Goal: Navigation & Orientation: Understand site structure

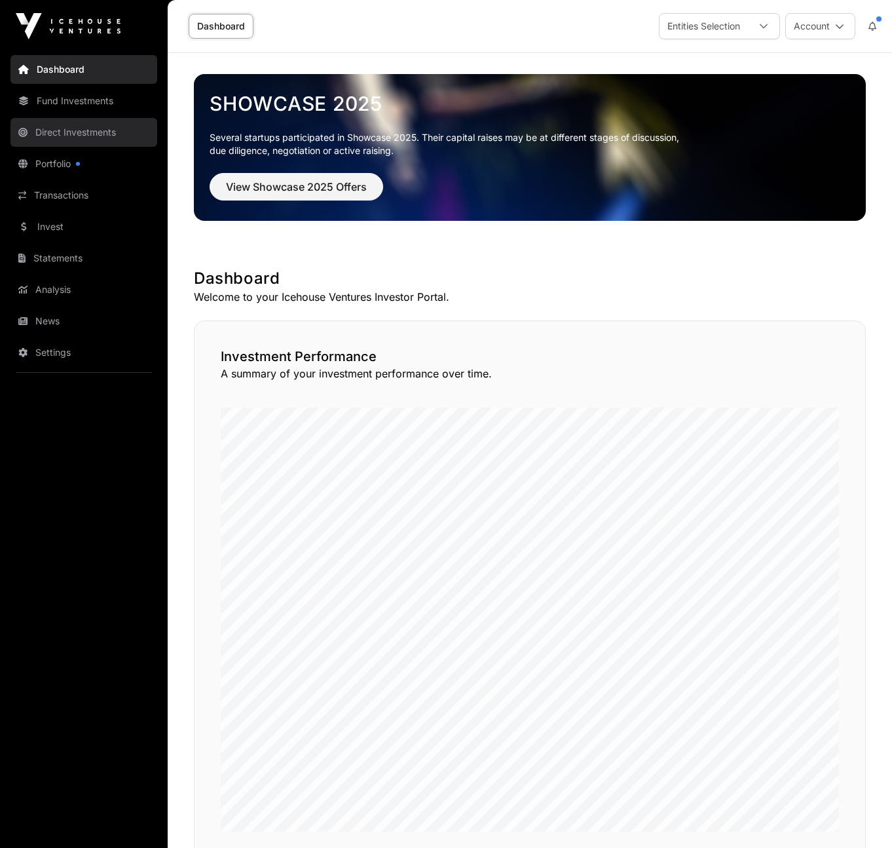
click at [74, 134] on link "Direct Investments" at bounding box center [83, 132] width 147 height 29
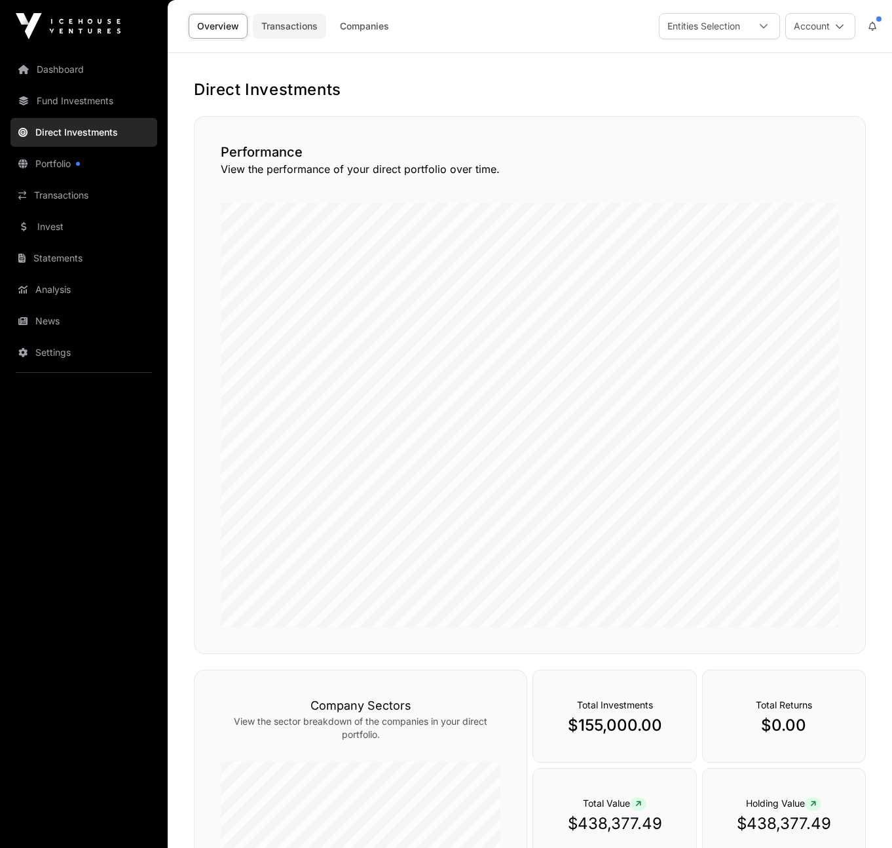
click at [283, 25] on link "Transactions" at bounding box center [289, 26] width 73 height 25
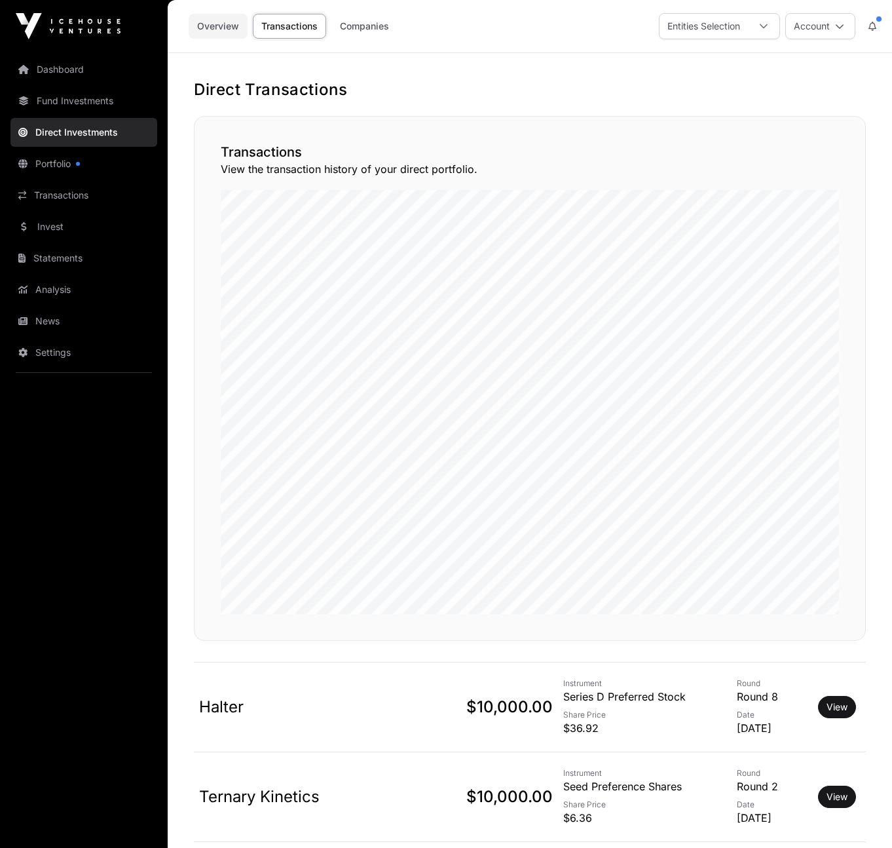
click at [223, 21] on link "Overview" at bounding box center [218, 26] width 59 height 25
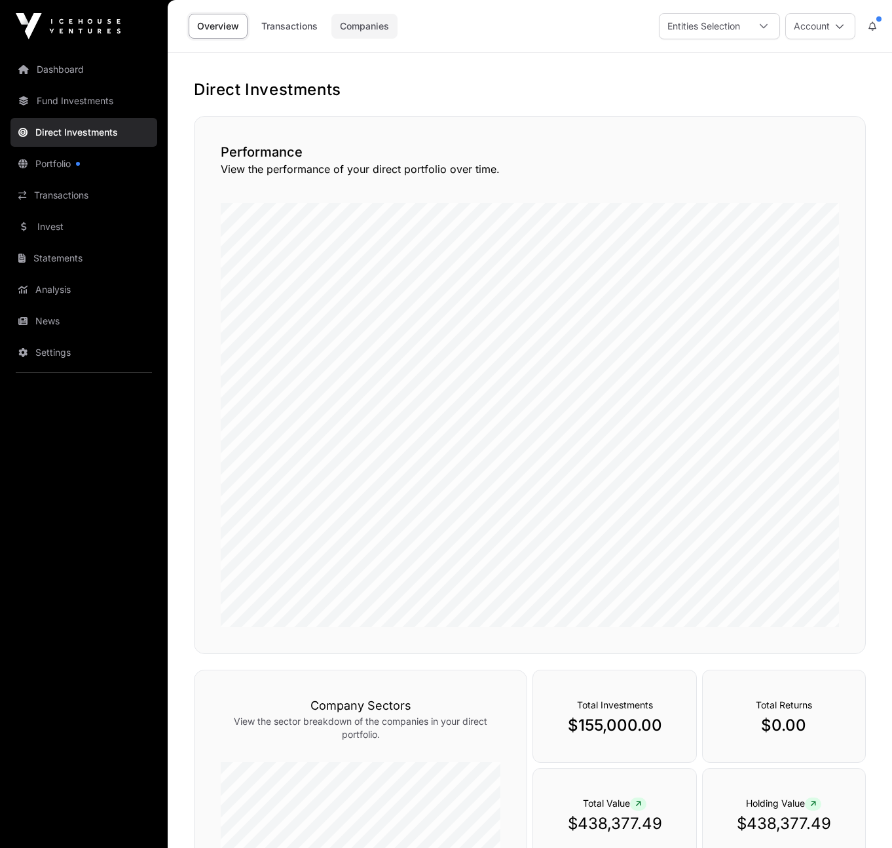
click at [373, 29] on link "Companies" at bounding box center [365, 26] width 66 height 25
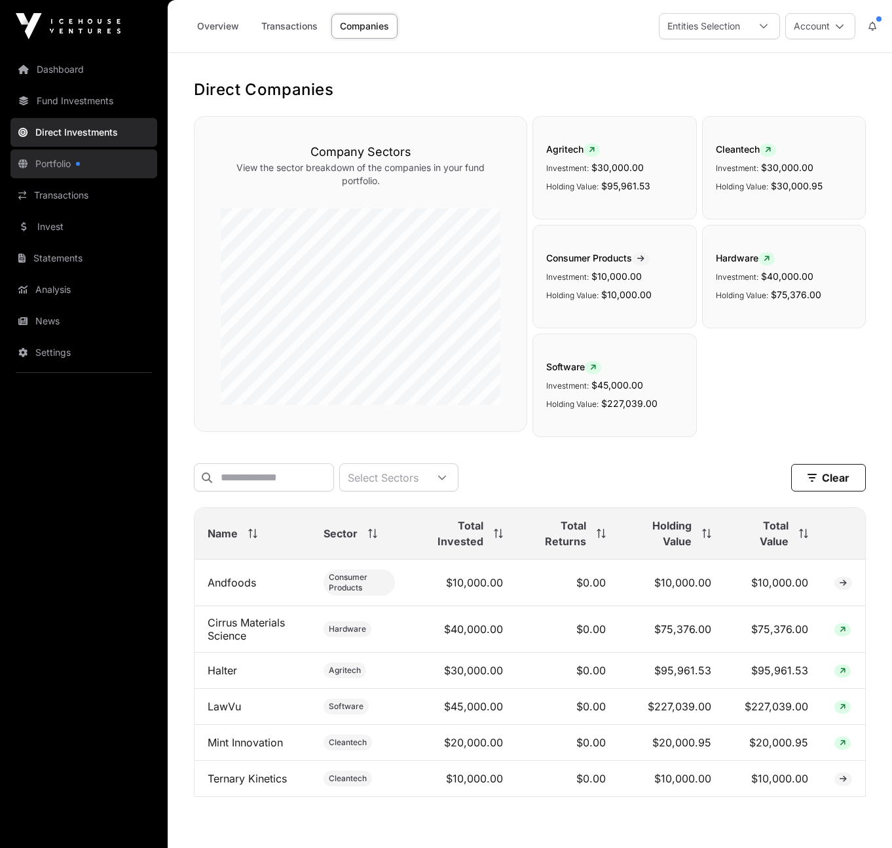
click at [51, 164] on link "Portfolio" at bounding box center [83, 163] width 147 height 29
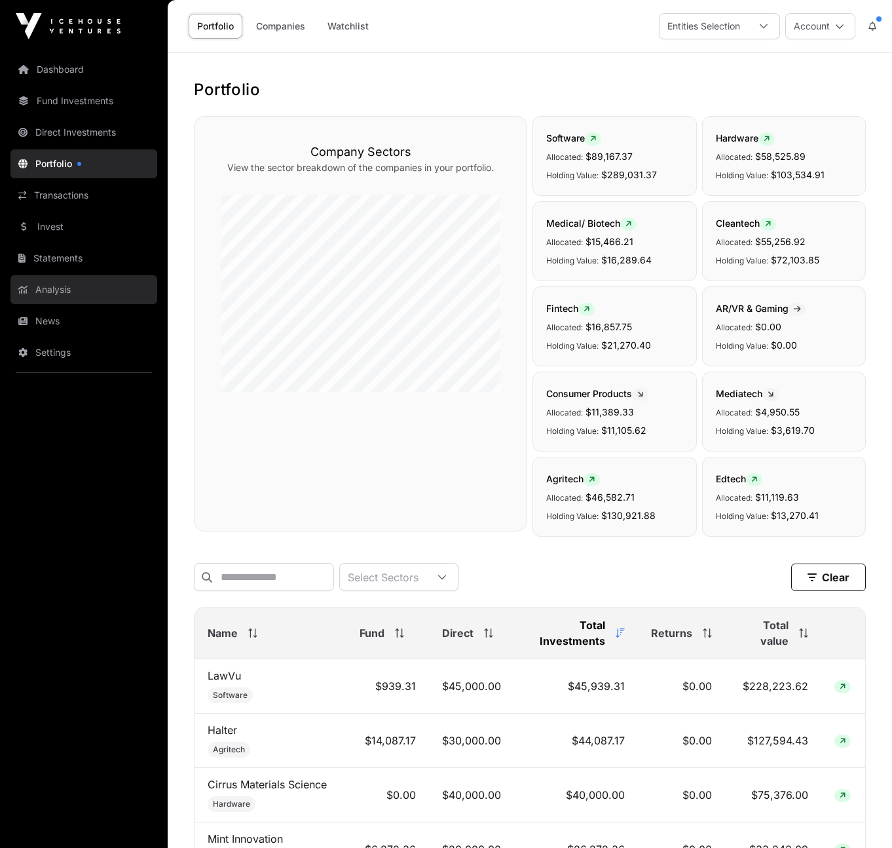
click at [64, 284] on link "Analysis" at bounding box center [83, 289] width 147 height 29
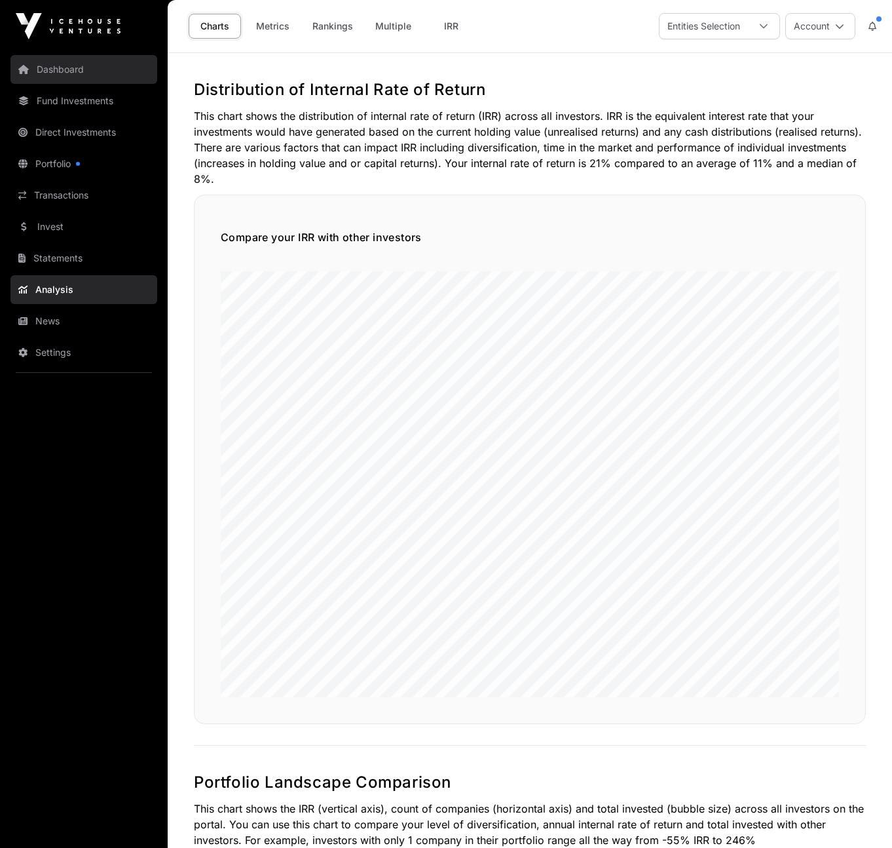
click at [73, 77] on link "Dashboard" at bounding box center [83, 69] width 147 height 29
